Goal: Download file/media

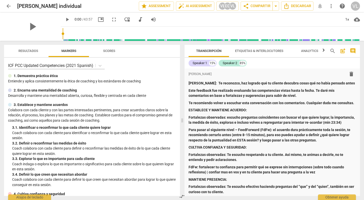
scroll to position [3073, 0]
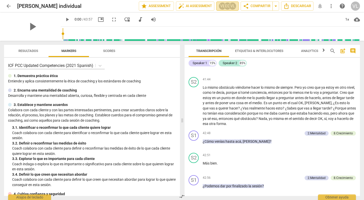
click at [221, 6] on div "VL" at bounding box center [223, 6] width 8 height 8
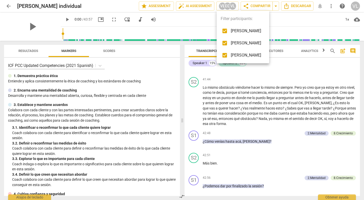
click at [238, 55] on span "[PERSON_NAME]" at bounding box center [246, 55] width 30 height 6
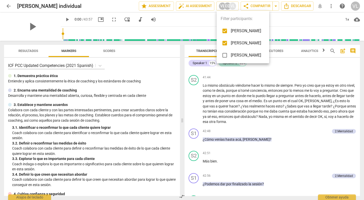
scroll to position [3071, 0]
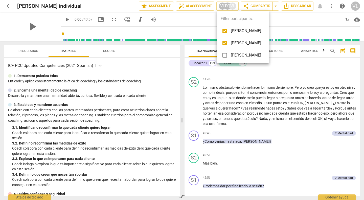
click at [238, 55] on span "[PERSON_NAME]" at bounding box center [246, 55] width 30 height 6
checkbox input "true"
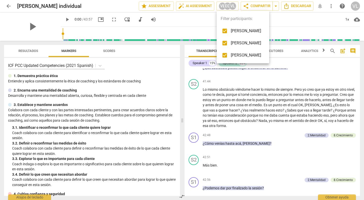
scroll to position [3073, 0]
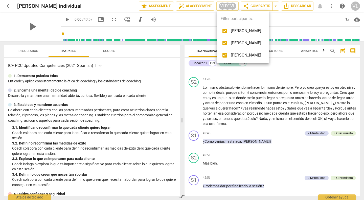
click at [305, 85] on div at bounding box center [182, 100] width 364 height 200
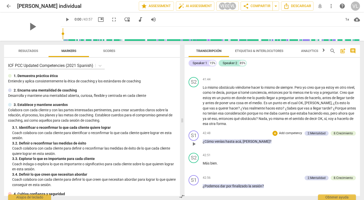
click at [297, 149] on div "42:48 + Add competency 2.Mentalidad 8.Сrecimiento keyboard_arrow_right ¿Cómo ve…" at bounding box center [279, 139] width 153 height 18
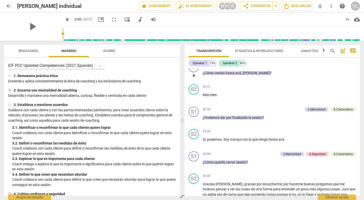
scroll to position [3206, 0]
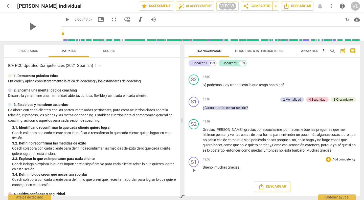
click at [302, 163] on div "43:53 + Add competency keyboard_arrow_right Bueno , muchas gracias ." at bounding box center [279, 166] width 153 height 18
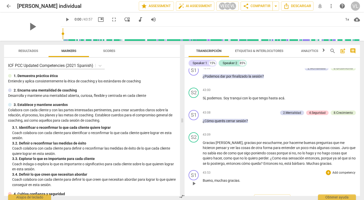
scroll to position [3176, 0]
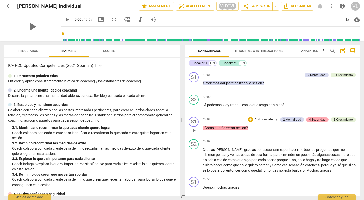
click at [315, 122] on div "4.Seguridad" at bounding box center [318, 119] width 16 height 5
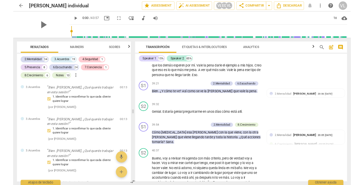
scroll to position [2587, 0]
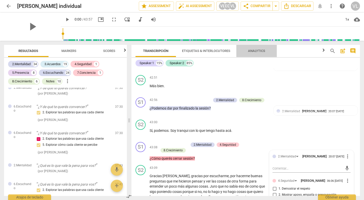
click at [255, 51] on span "Analytics" at bounding box center [256, 51] width 17 height 4
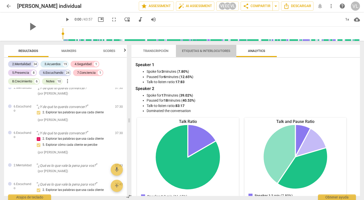
click at [216, 50] on span "Etiquetas & Interlocutores" at bounding box center [206, 51] width 48 height 4
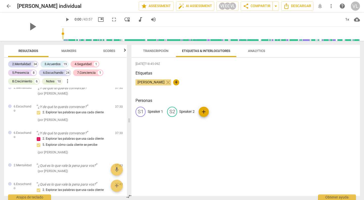
click at [165, 52] on span "Transcripción" at bounding box center [155, 51] width 25 height 4
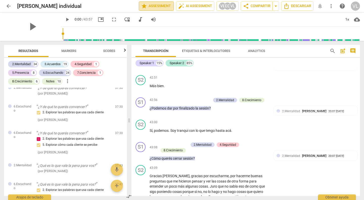
click at [158, 6] on span "star Assessment" at bounding box center [156, 6] width 31 height 6
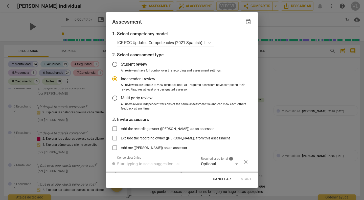
click at [158, 6] on div at bounding box center [182, 100] width 364 height 200
radio input "false"
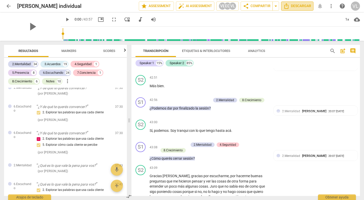
click at [292, 4] on span "Descargar" at bounding box center [298, 6] width 28 height 6
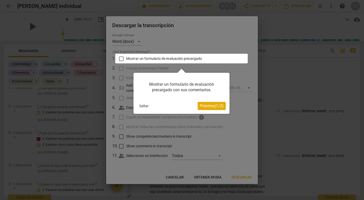
click at [263, 32] on div at bounding box center [182, 100] width 364 height 200
click at [98, 108] on div at bounding box center [182, 100] width 364 height 200
click at [119, 58] on div at bounding box center [181, 59] width 133 height 10
click at [120, 58] on div at bounding box center [181, 59] width 133 height 10
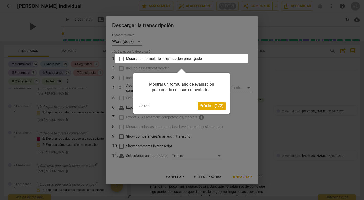
click at [120, 58] on div at bounding box center [181, 59] width 133 height 10
click at [204, 106] on span "Próximo ( 1 / 2 )" at bounding box center [212, 105] width 24 height 5
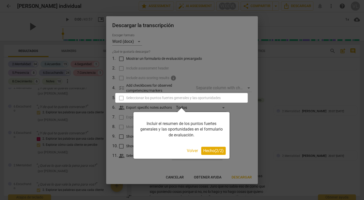
click at [208, 147] on button "Hecho ( 2 / 2 )" at bounding box center [213, 151] width 25 height 8
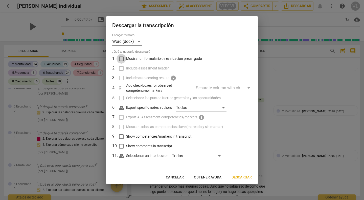
click at [121, 58] on input "Mostrar un formulario de evaluación precargado" at bounding box center [122, 59] width 10 height 10
checkbox input "true"
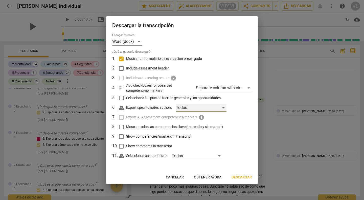
click at [224, 108] on div "Todos" at bounding box center [201, 108] width 51 height 8
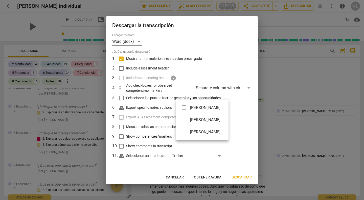
click at [184, 133] on input "checkbox" at bounding box center [184, 132] width 12 height 12
checkbox input "true"
click at [248, 104] on div at bounding box center [182, 100] width 364 height 200
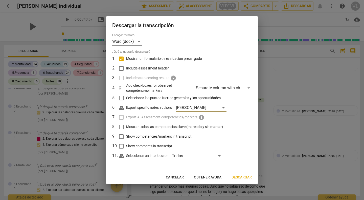
click at [120, 98] on input "Seleccionar los puntos fuertes generales y las oportunidades" at bounding box center [122, 98] width 10 height 10
checkbox input "true"
click at [247, 88] on div "Separate column with check marks" at bounding box center [224, 88] width 56 height 8
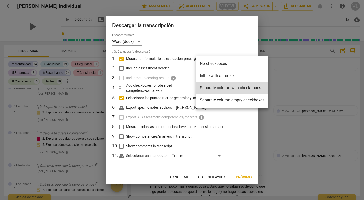
click at [250, 118] on div at bounding box center [182, 100] width 364 height 200
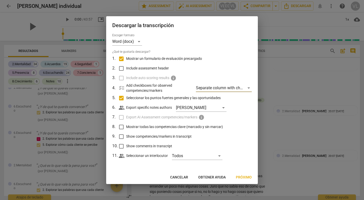
click at [122, 127] on input "Mostrar todas las competencias clave (marcado y sin marcar)" at bounding box center [122, 127] width 10 height 10
checkbox input "true"
click at [243, 176] on span "Próximo" at bounding box center [244, 177] width 16 height 5
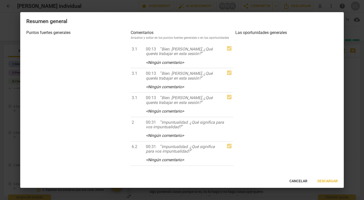
click at [324, 181] on span "Descargar" at bounding box center [328, 180] width 20 height 5
